Goal: Information Seeking & Learning: Learn about a topic

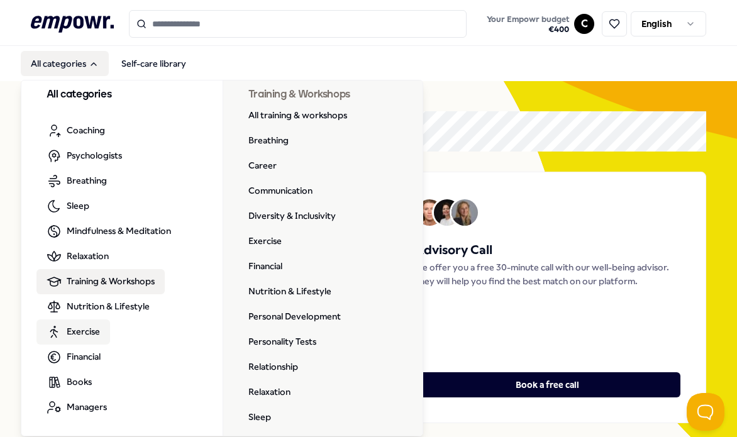
scroll to position [6, 0]
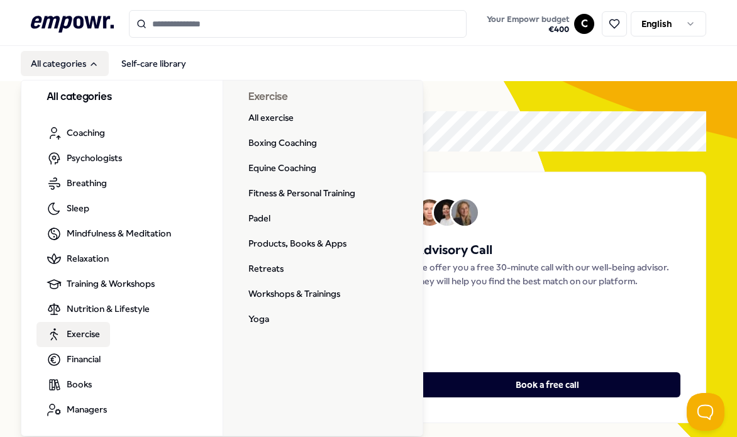
click at [72, 332] on span "Exercise" at bounding box center [83, 334] width 33 height 14
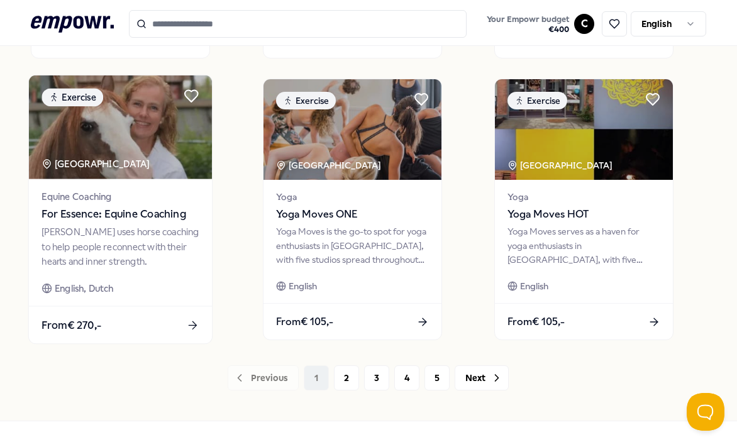
scroll to position [929, 0]
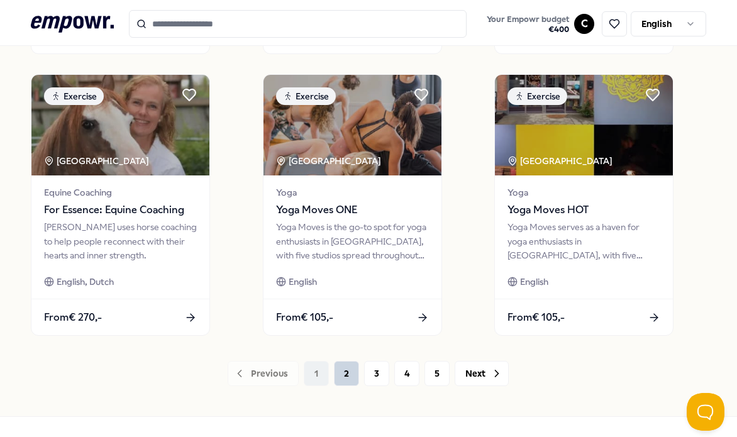
click at [342, 374] on button "2" at bounding box center [346, 373] width 25 height 25
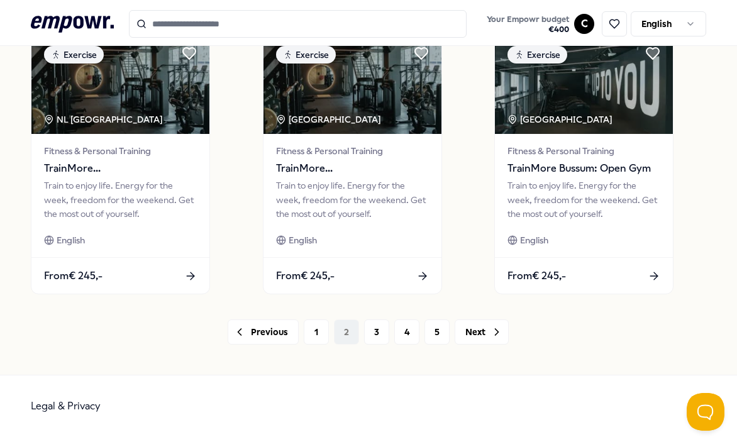
scroll to position [968, 0]
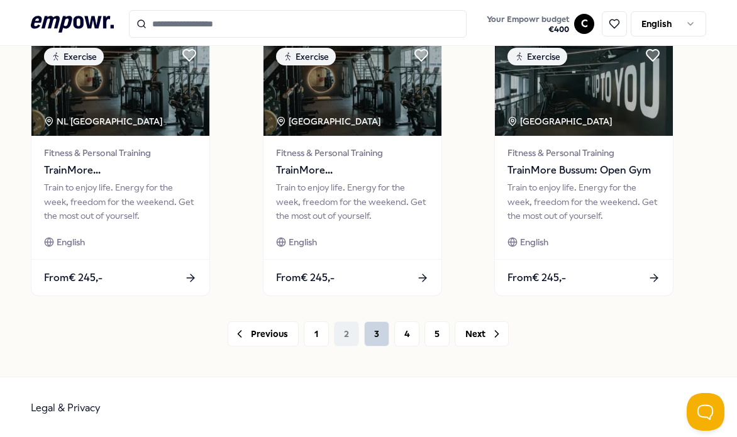
click at [372, 333] on button "3" at bounding box center [376, 334] width 25 height 25
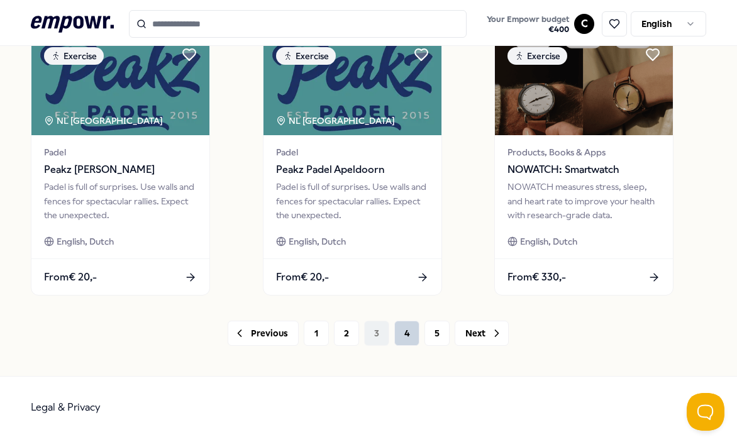
scroll to position [968, 0]
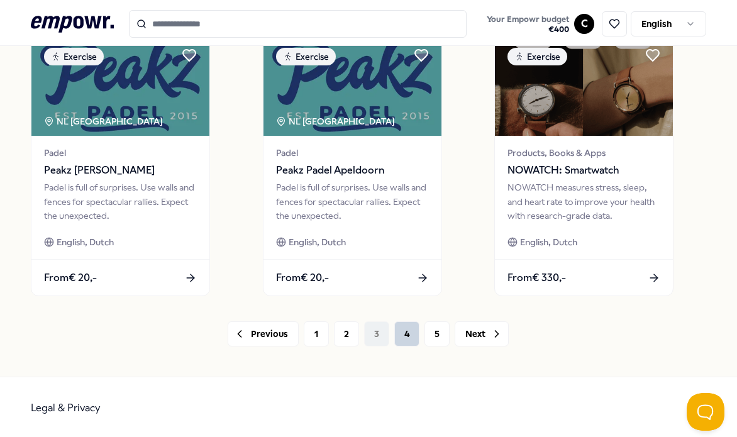
click at [405, 325] on button "4" at bounding box center [407, 334] width 25 height 25
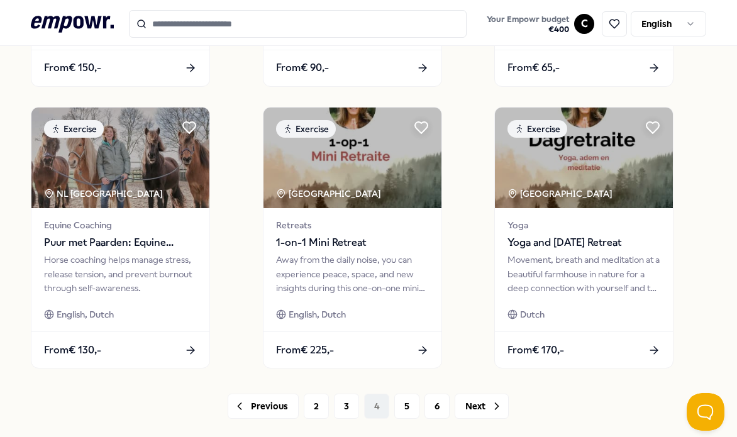
scroll to position [898, 0]
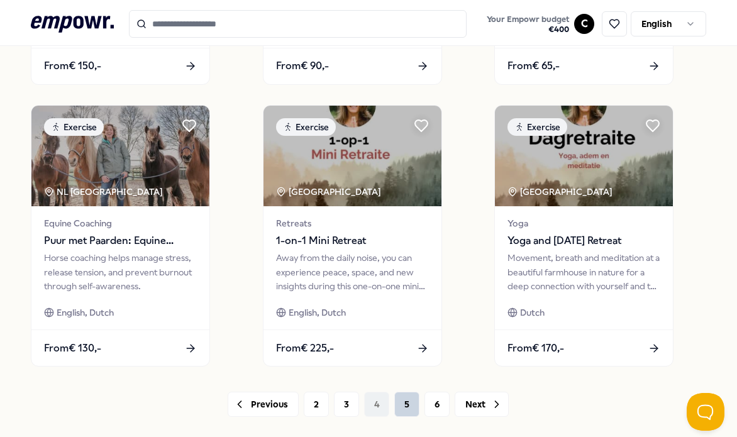
click at [402, 403] on button "5" at bounding box center [407, 404] width 25 height 25
